Goal: Information Seeking & Learning: Learn about a topic

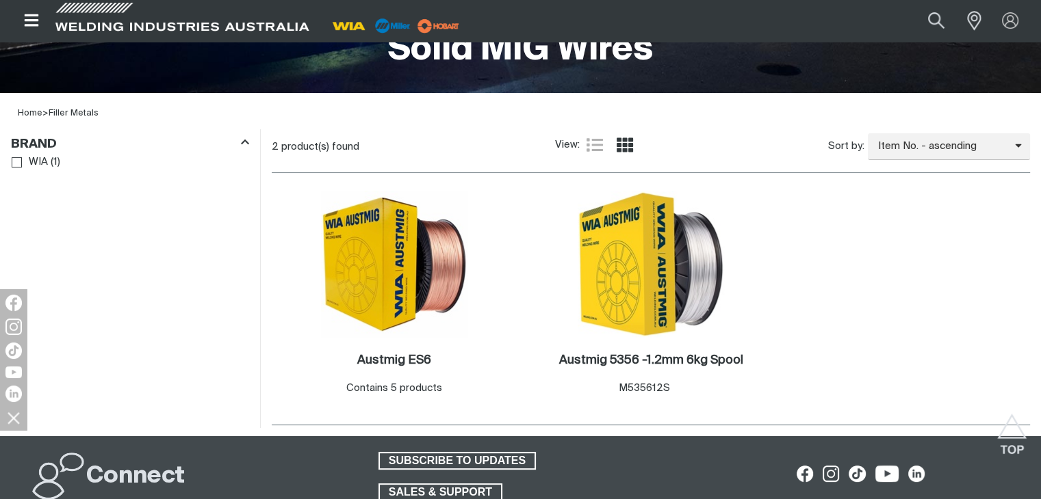
scroll to position [337, 0]
click at [400, 363] on h2 "Austmig ES6 ." at bounding box center [394, 360] width 74 height 12
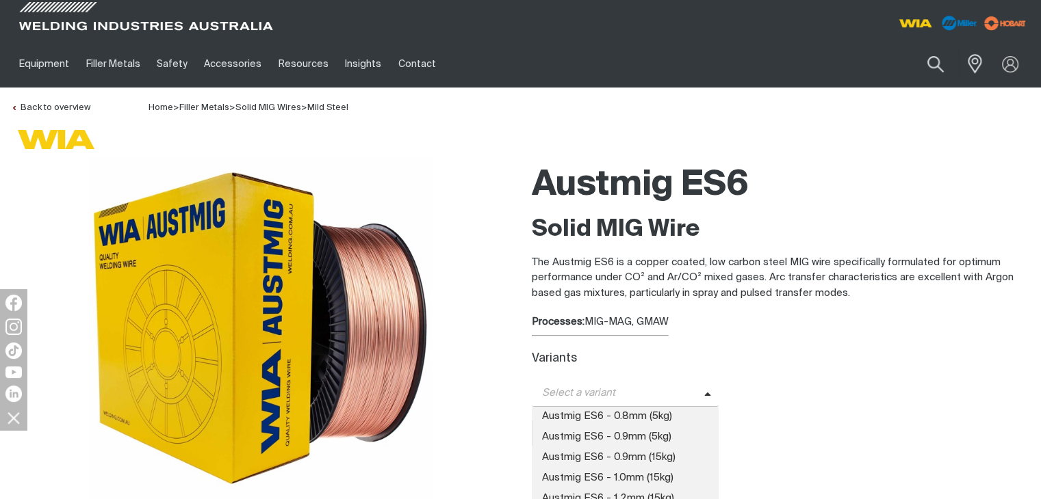
click at [707, 395] on icon at bounding box center [707, 395] width 7 height 10
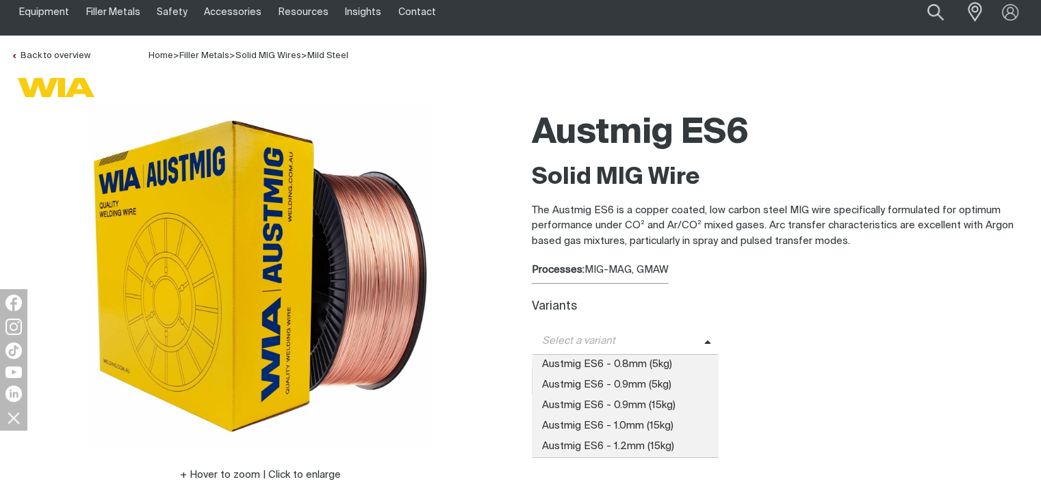
scroll to position [64, 0]
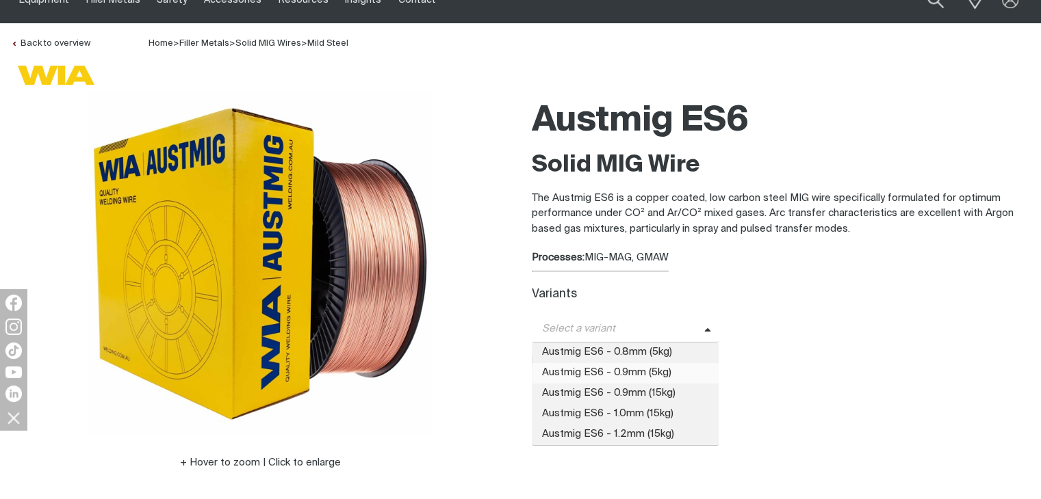
click at [633, 367] on span "Austmig ES6 - 0.9mm (5kg)" at bounding box center [625, 373] width 187 height 21
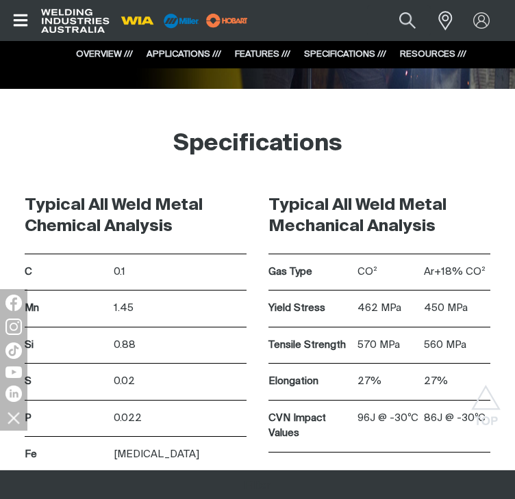
scroll to position [1650, 0]
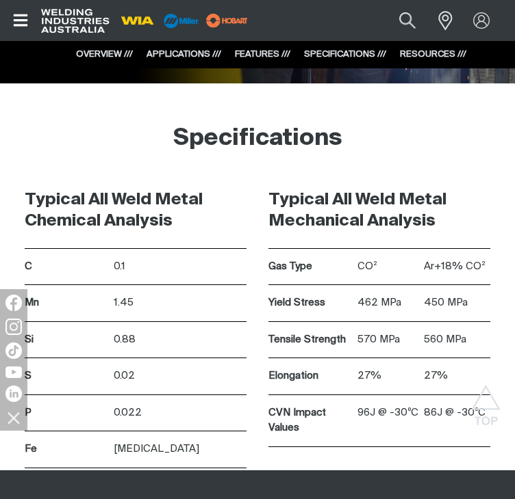
click at [358, 170] on div "Specifications" at bounding box center [257, 138] width 493 height 68
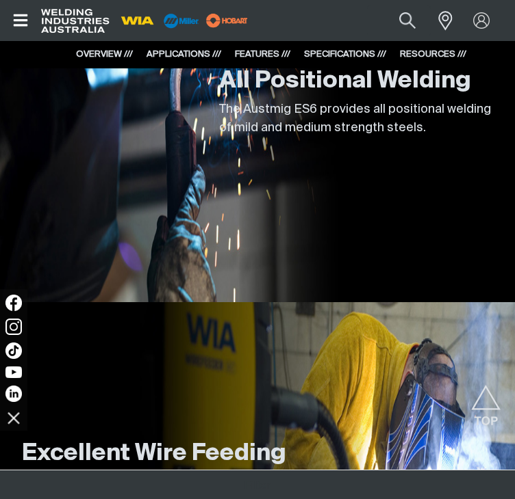
scroll to position [0, 0]
